Goal: Check status: Check status

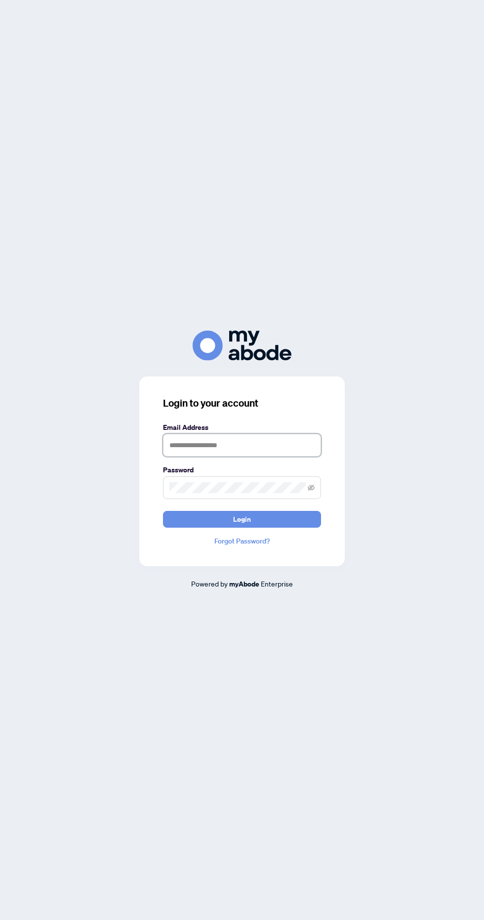
click at [262, 456] on input "text" at bounding box center [242, 445] width 158 height 23
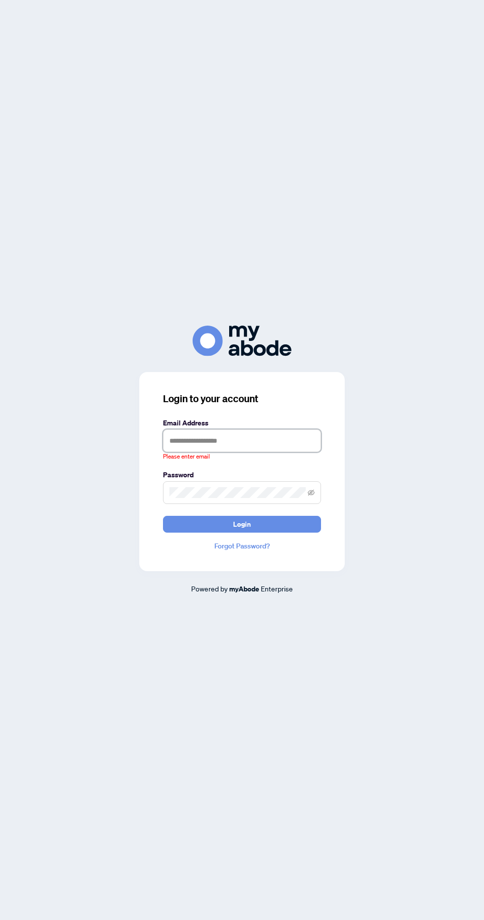
type input "**********"
click at [163, 516] on button "Login" at bounding box center [242, 524] width 158 height 17
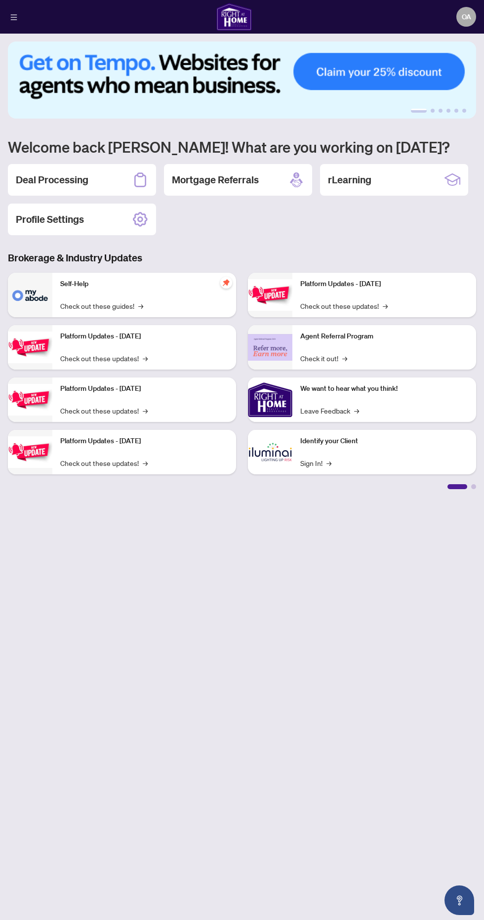
click at [50, 176] on h2 "Deal Processing" at bounding box center [52, 180] width 73 height 14
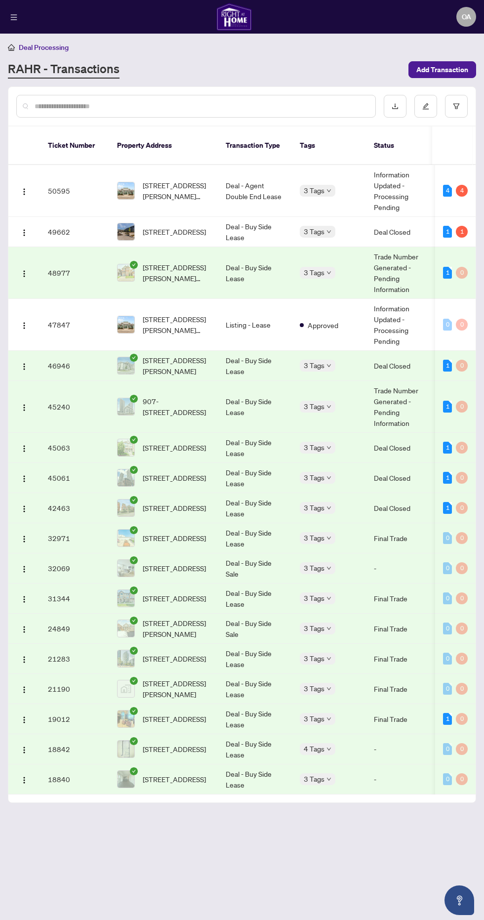
click at [28, 188] on img "button" at bounding box center [24, 192] width 8 height 8
click at [80, 199] on span "View Transaction" at bounding box center [71, 198] width 94 height 11
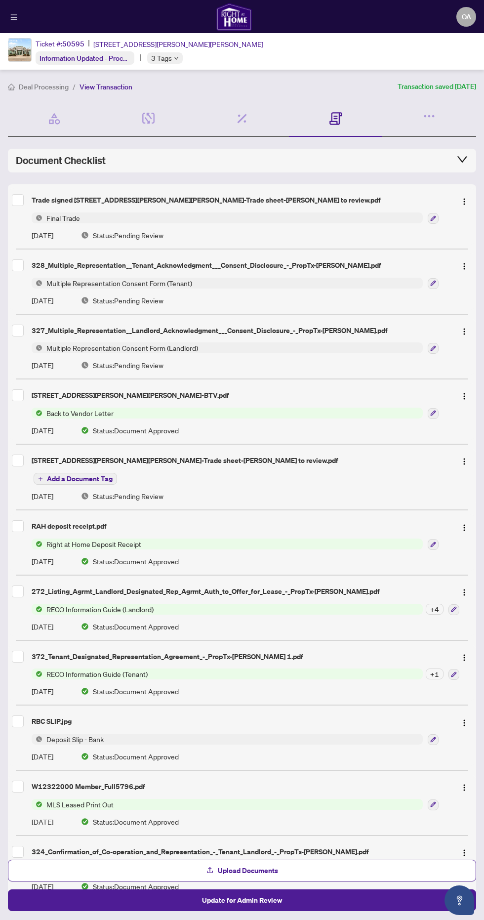
scroll to position [67, 0]
